Goal: Transaction & Acquisition: Purchase product/service

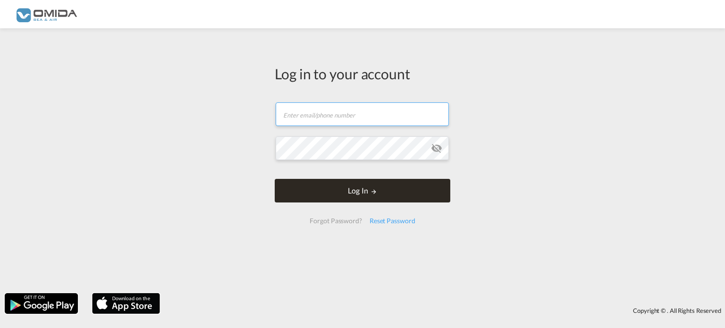
type input "[EMAIL_ADDRESS][DOMAIN_NAME]"
click at [364, 202] on button "Log In" at bounding box center [363, 191] width 176 height 24
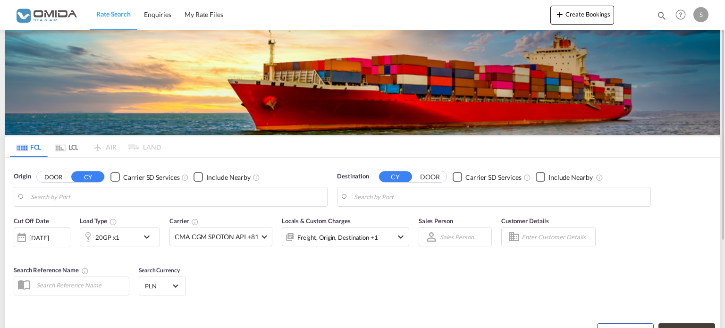
type input "Gdansk, PLGDN"
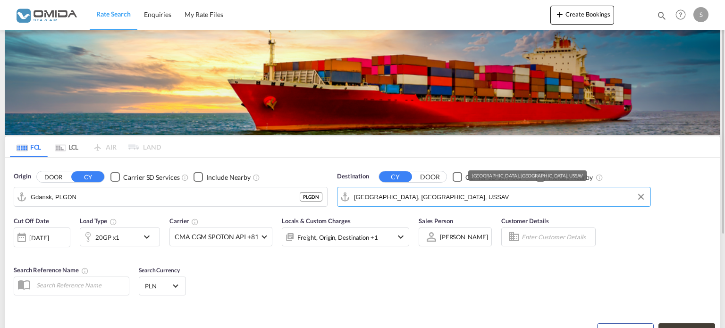
click at [447, 198] on input "[GEOGRAPHIC_DATA], [GEOGRAPHIC_DATA], USSAV" at bounding box center [500, 197] width 292 height 14
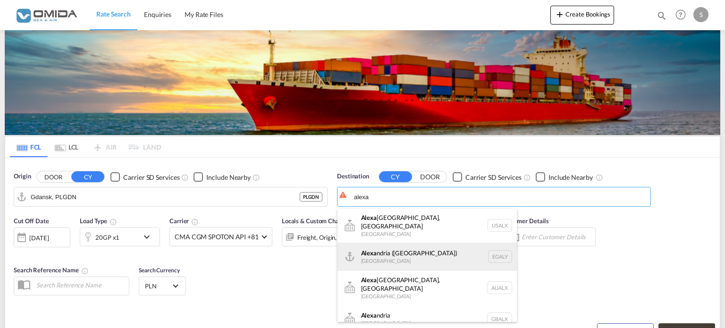
click at [391, 243] on div "[PERSON_NAME] ([GEOGRAPHIC_DATA]) [GEOGRAPHIC_DATA] EGALY" at bounding box center [426, 257] width 179 height 28
type input "Alexandria ([GEOGRAPHIC_DATA]), EGALY"
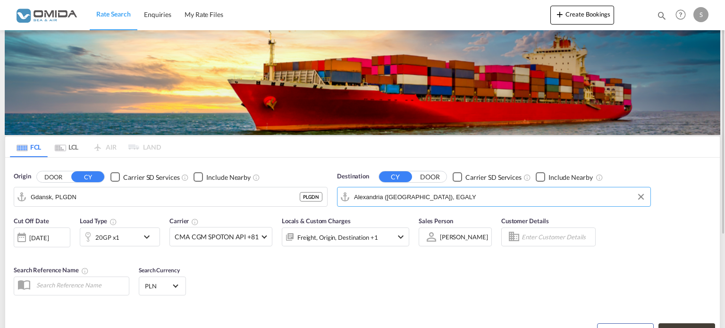
click at [126, 236] on div "20GP x1" at bounding box center [109, 237] width 59 height 19
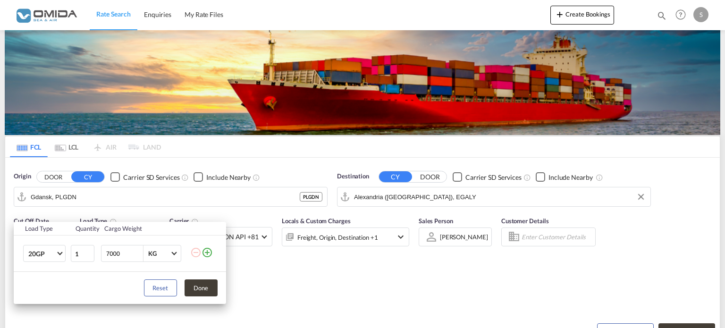
click at [108, 253] on input "7000" at bounding box center [124, 253] width 38 height 16
type input "10000"
click at [197, 285] on button "Done" at bounding box center [201, 287] width 33 height 17
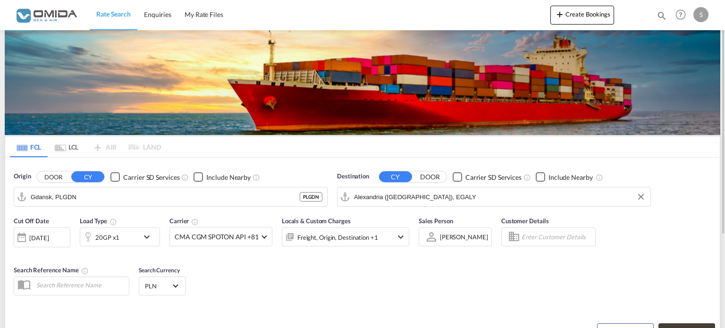
scroll to position [130, 0]
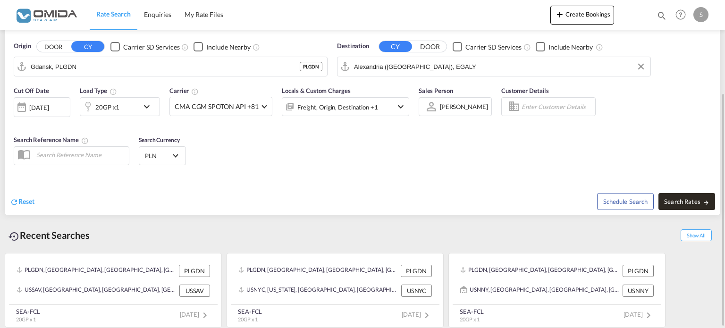
click at [684, 201] on span "Search Rates" at bounding box center [686, 202] width 45 height 8
type input "PLGDN to EGALY / [DATE]"
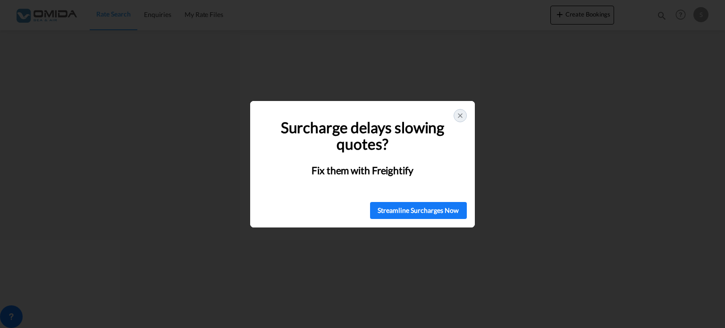
click at [459, 114] on icon at bounding box center [460, 116] width 4 height 4
